Goal: Task Accomplishment & Management: Use online tool/utility

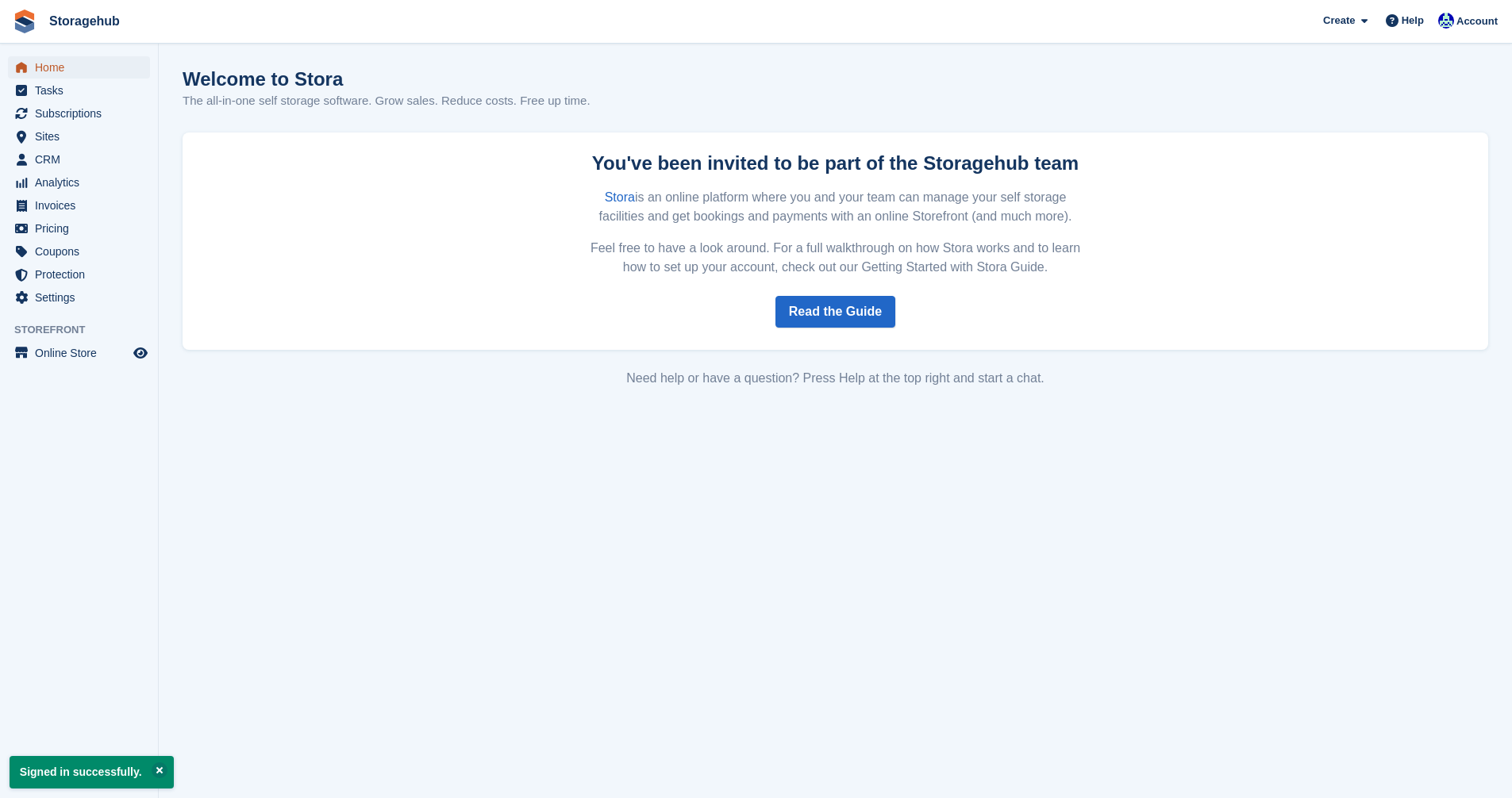
click at [65, 72] on span "Home" at bounding box center [82, 67] width 96 height 22
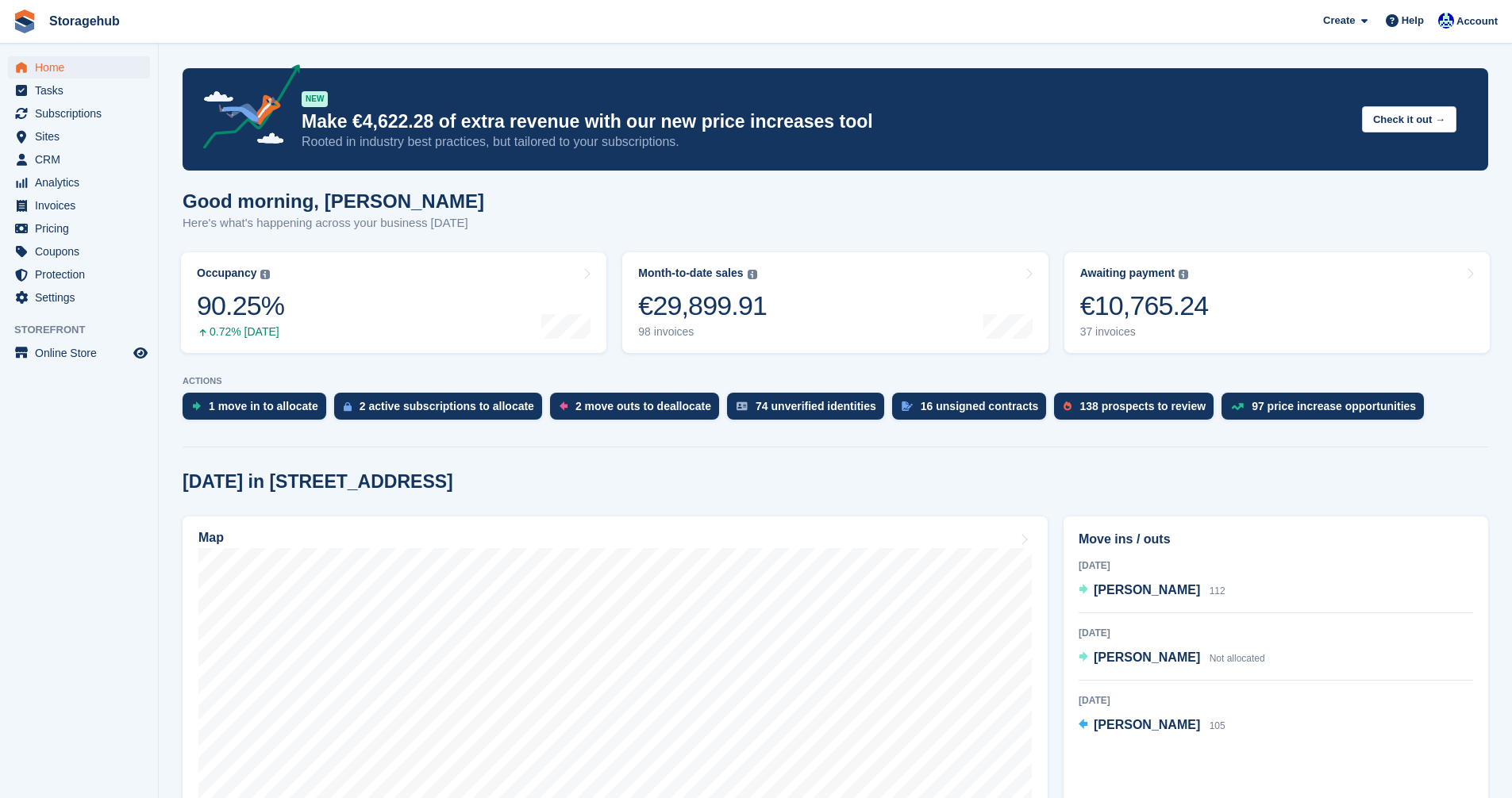
scroll to position [317, 0]
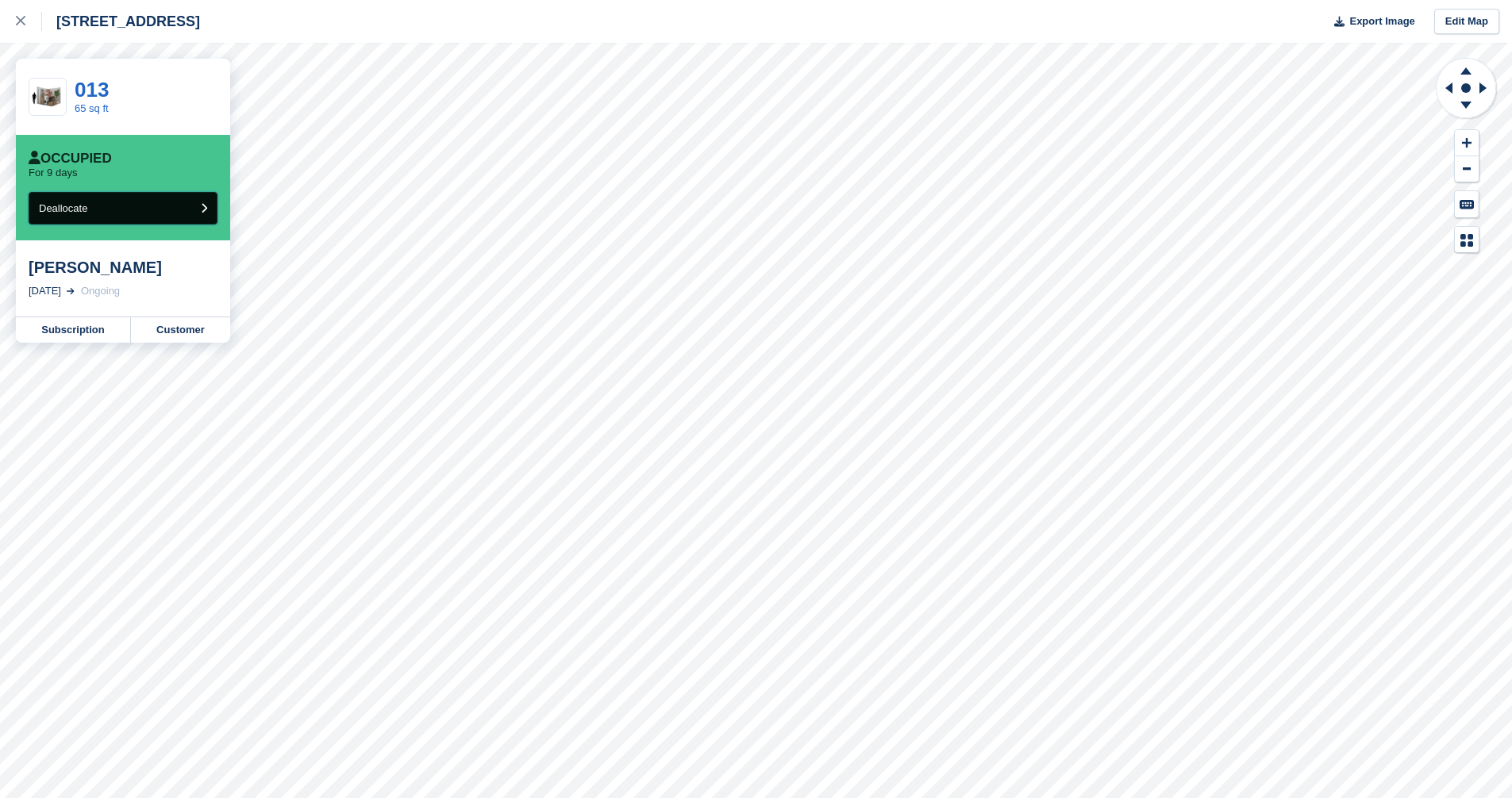
click at [201, 205] on icon "submit" at bounding box center [203, 208] width 6 height 10
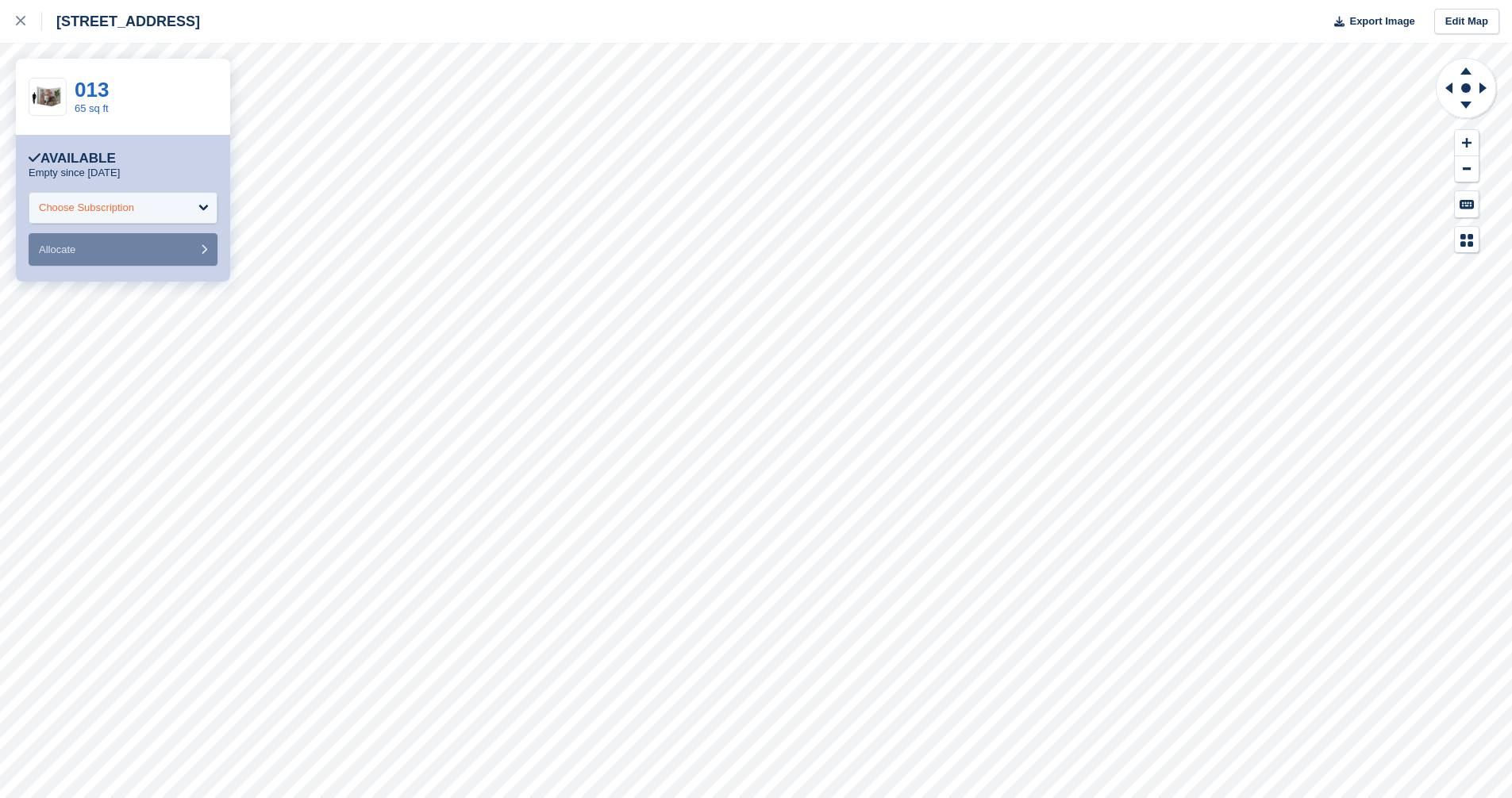
click at [204, 209] on div "Choose Subscription" at bounding box center [122, 208] width 189 height 32
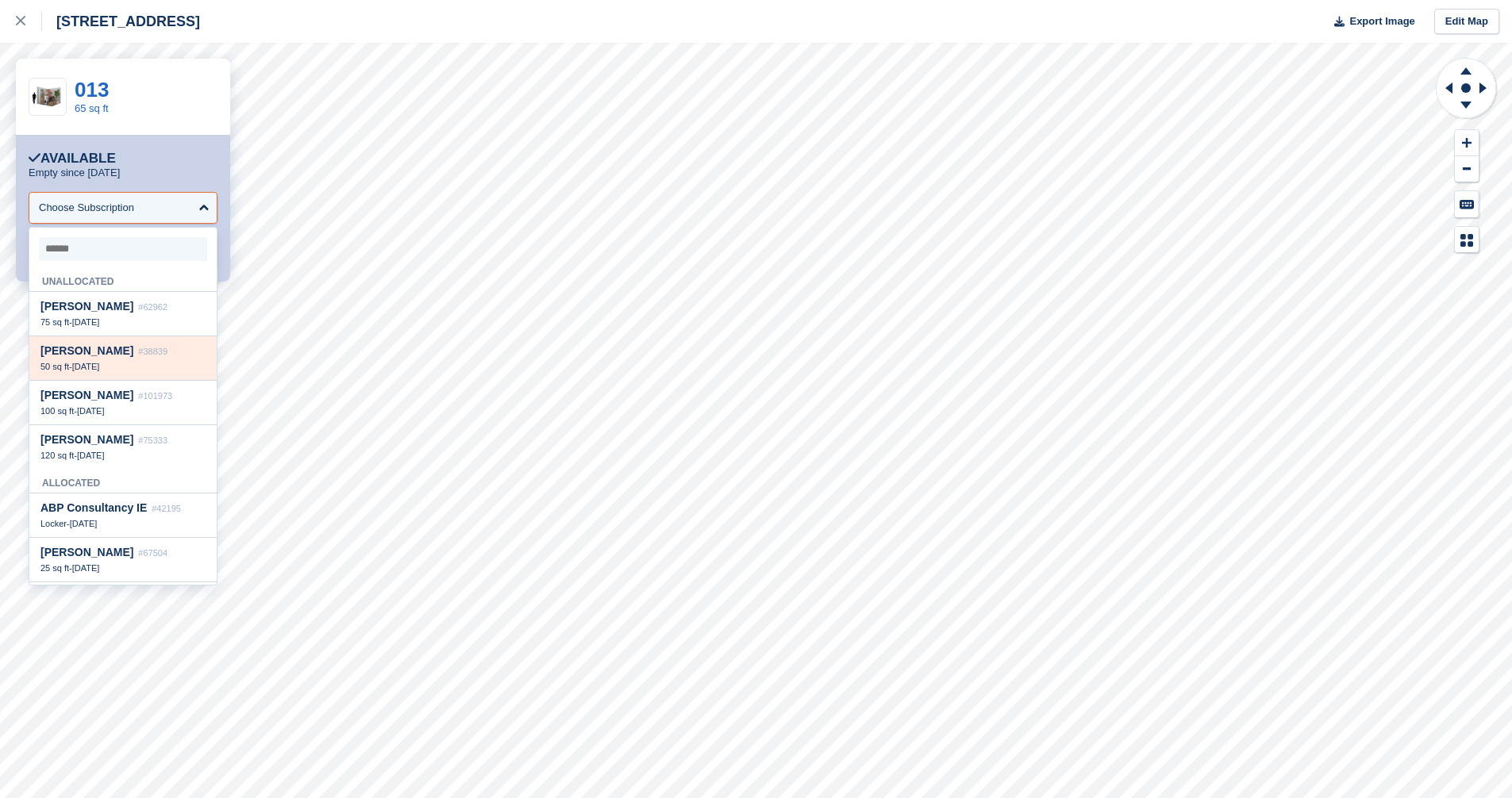
click at [137, 367] on div "50 sq ft - [DATE]" at bounding box center [122, 366] width 165 height 11
select select "*****"
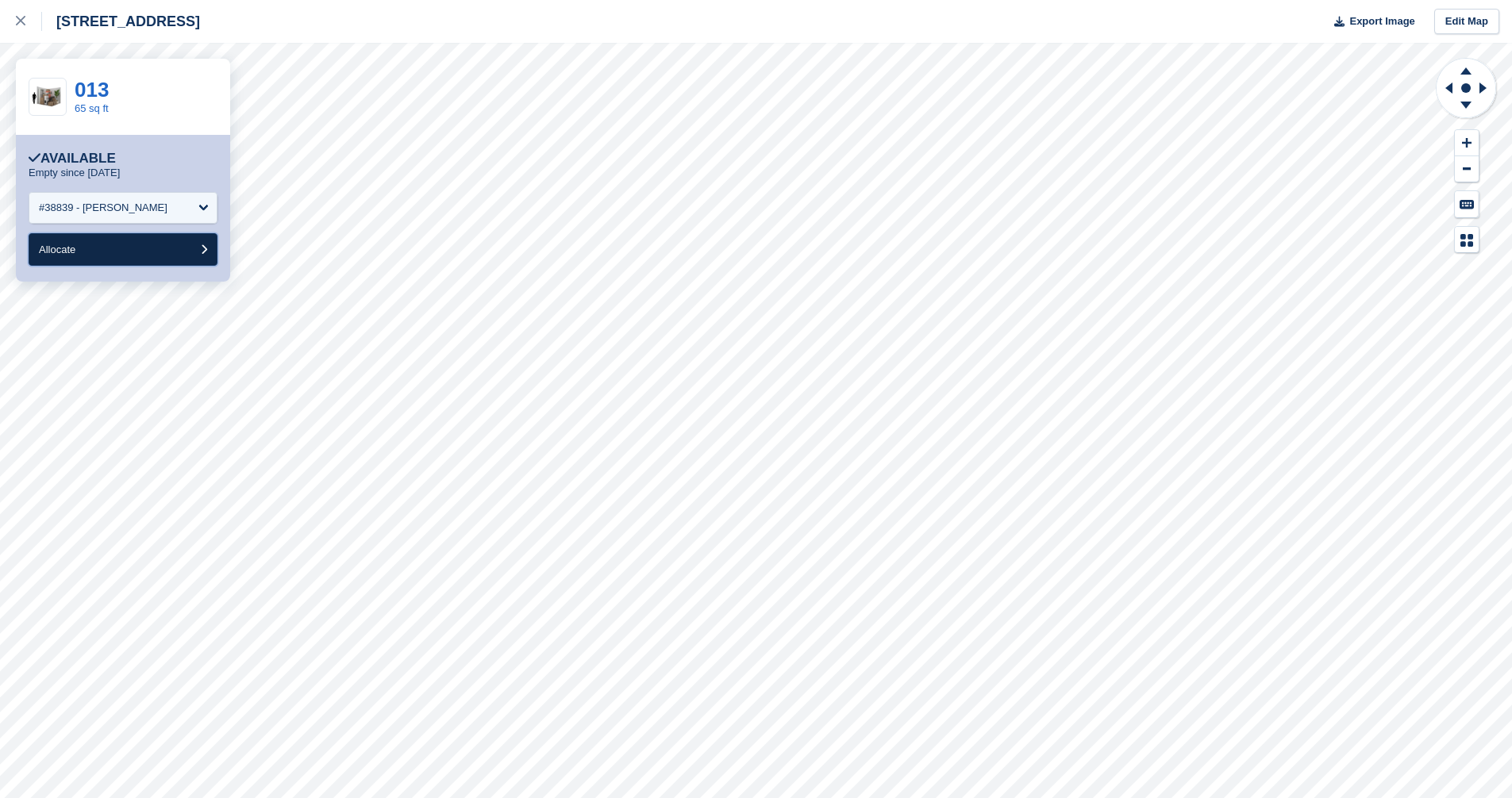
click at [113, 252] on button "Allocate" at bounding box center [122, 250] width 189 height 33
